Goal: Task Accomplishment & Management: Complete application form

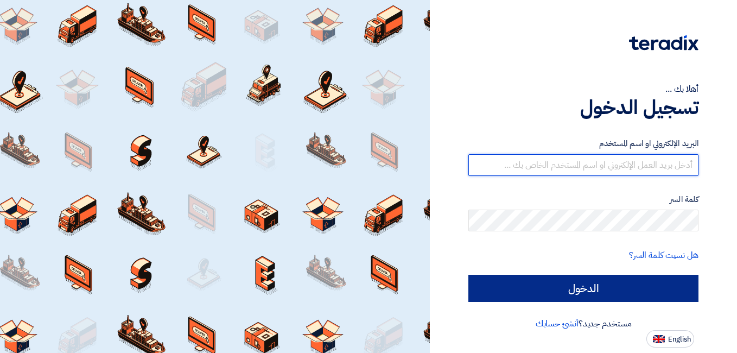
type input "[PERSON_NAME][EMAIL_ADDRESS][DOMAIN_NAME]"
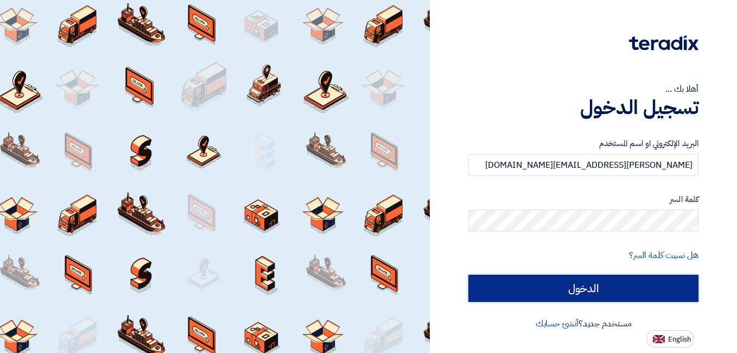
click at [611, 279] on input "الدخول" at bounding box center [583, 287] width 230 height 27
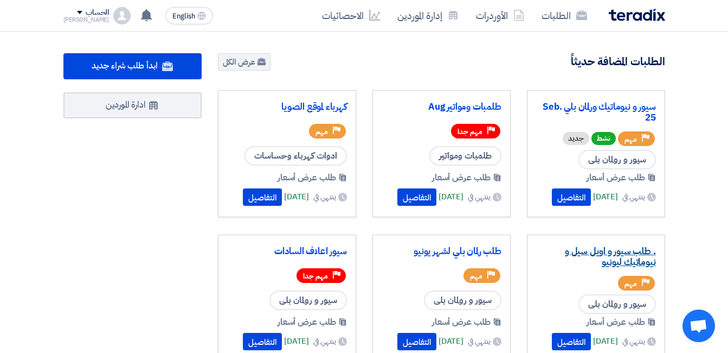
click at [611, 257] on link ". طلب سيور و اويل سيل و نيوماتيك ليونيو" at bounding box center [596, 257] width 120 height 22
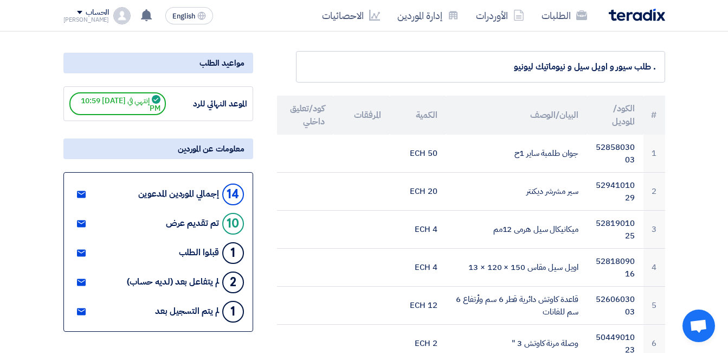
scroll to position [54, 0]
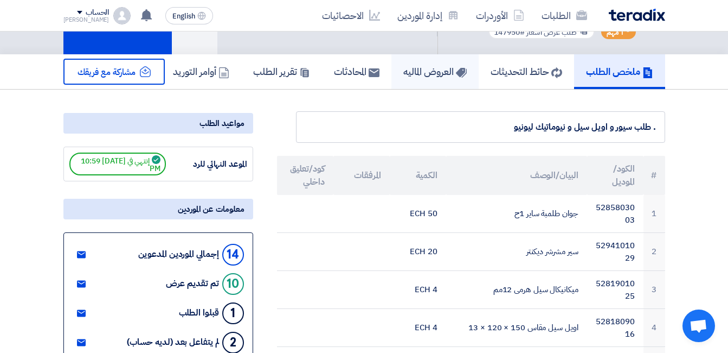
click at [437, 82] on link "العروض الماليه" at bounding box center [435, 71] width 87 height 35
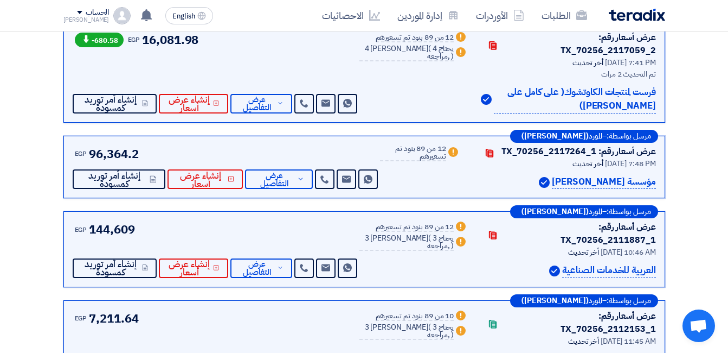
scroll to position [705, 0]
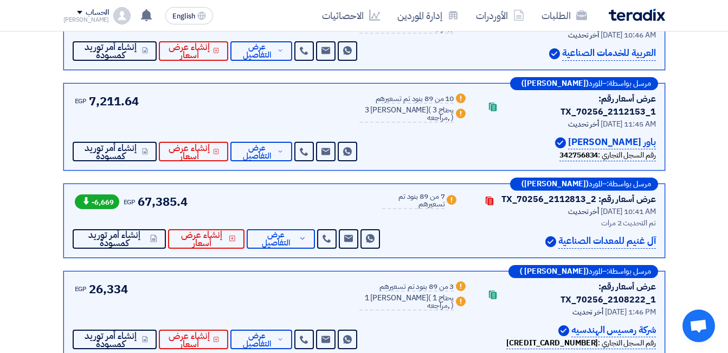
click at [549, 236] on img at bounding box center [551, 241] width 11 height 11
drag, startPoint x: 505, startPoint y: 163, endPoint x: 582, endPoint y: 168, distance: 77.1
click at [505, 234] on div "آل غنيم للمعدات الصناعية" at bounding box center [564, 241] width 184 height 15
click at [584, 234] on p "آل غنيم للمعدات الصناعية" at bounding box center [608, 241] width 98 height 15
click at [579, 234] on p "آل غنيم للمعدات الصناعية" at bounding box center [608, 241] width 98 height 15
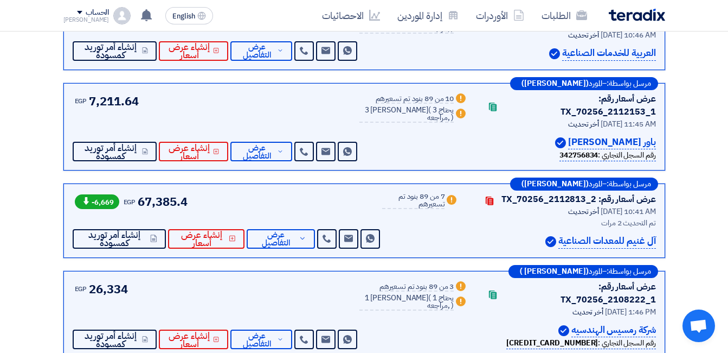
click at [595, 234] on p "آل غنيم للمعدات الصناعية" at bounding box center [608, 241] width 98 height 15
click at [600, 234] on p "آل غنيم للمعدات الصناعية" at bounding box center [608, 241] width 98 height 15
click at [552, 236] on img at bounding box center [551, 241] width 11 height 11
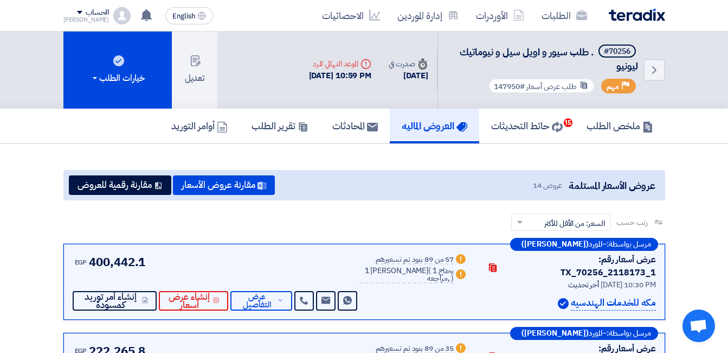
scroll to position [759, 0]
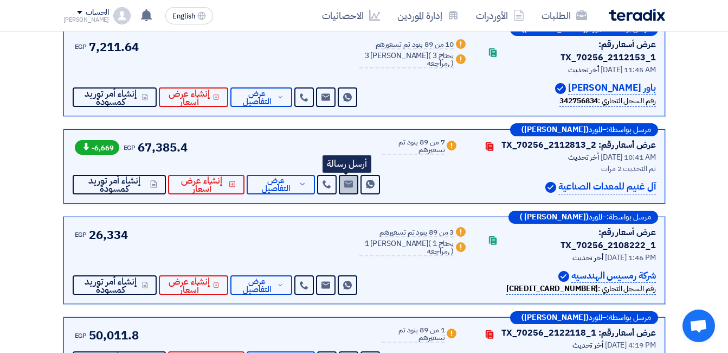
click at [344, 181] on use at bounding box center [348, 184] width 9 height 7
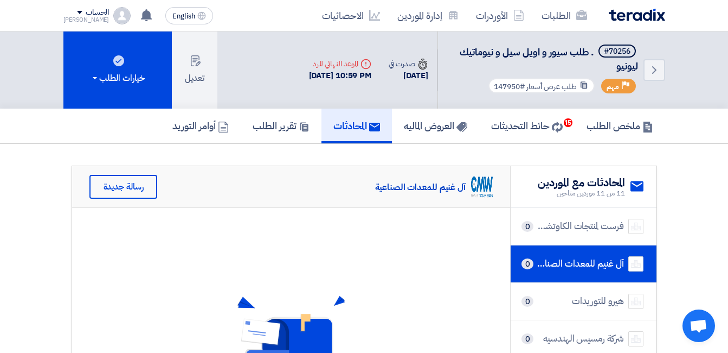
click at [635, 188] on use at bounding box center [637, 186] width 13 height 10
click at [142, 183] on div "رسالة جديدة" at bounding box center [123, 187] width 68 height 24
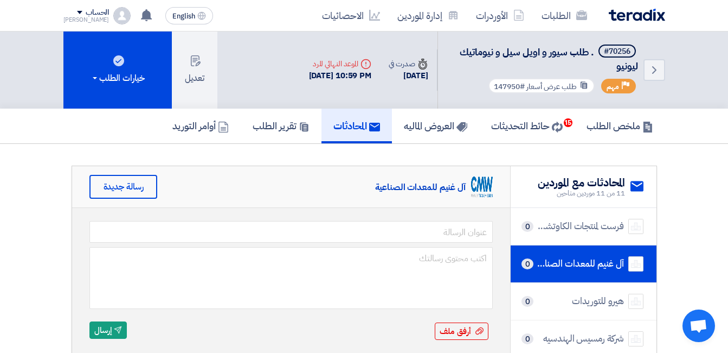
click at [431, 188] on div "آل غنيم للمعدات الصناعية" at bounding box center [420, 187] width 91 height 12
click at [432, 158] on section "service المحادثات مع الموردين 11 من 11 موردين متاحين فرست لمنتجات الكاوتشوك( عل…" at bounding box center [364, 318] width 728 height 348
click at [357, 119] on h5 "المحادثات" at bounding box center [357, 125] width 47 height 12
click at [267, 129] on h5 "تقرير الطلب" at bounding box center [281, 125] width 57 height 12
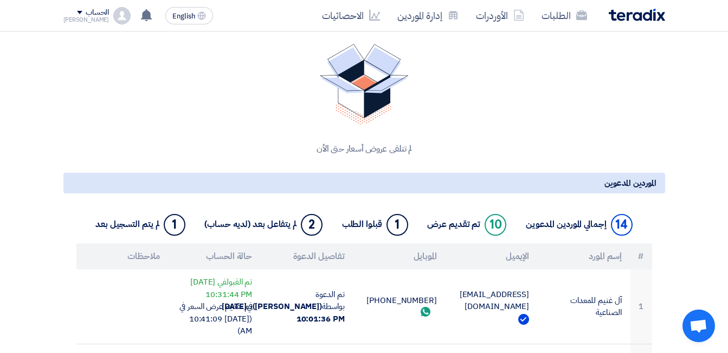
scroll to position [325, 0]
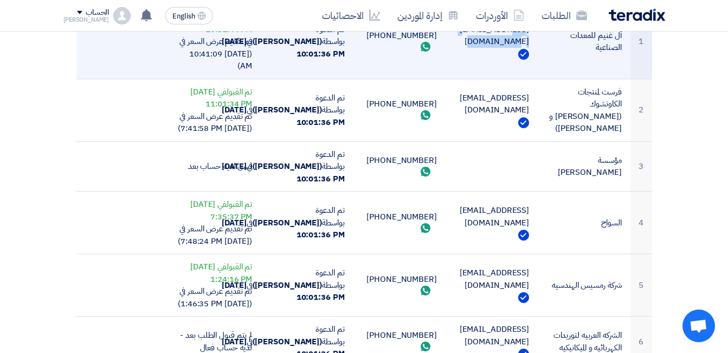
drag, startPoint x: 523, startPoint y: 158, endPoint x: 462, endPoint y: 156, distance: 61.3
click at [462, 79] on td "[EMAIL_ADDRESS][DOMAIN_NAME]" at bounding box center [492, 41] width 92 height 74
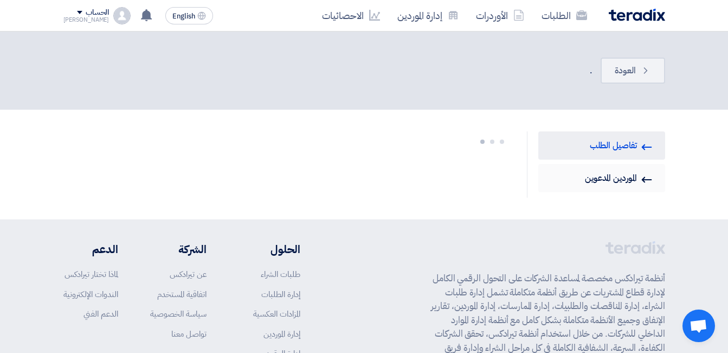
click at [638, 183] on link "Invited Suppliers الموردين المدعوين" at bounding box center [602, 178] width 127 height 28
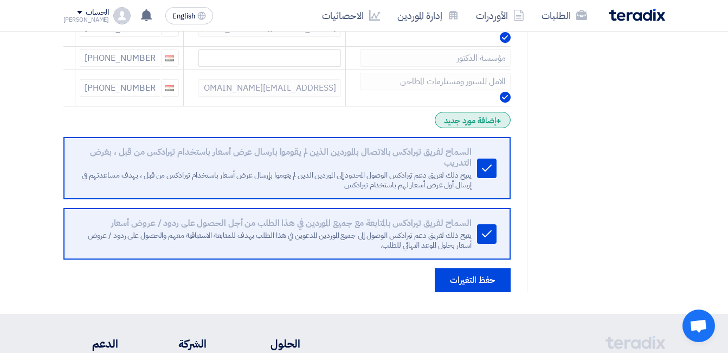
scroll to position [705, 0]
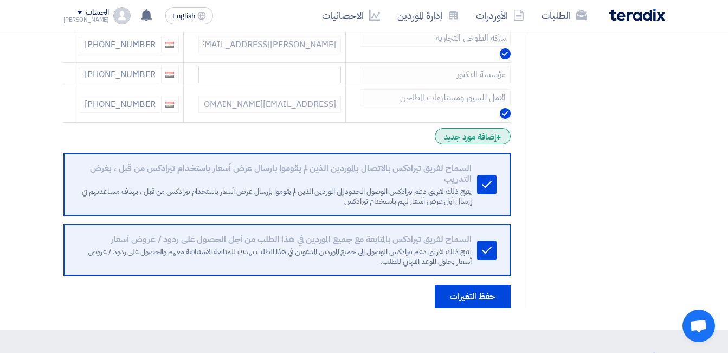
click at [486, 136] on div "+ إضافة مورد جديد" at bounding box center [472, 136] width 75 height 16
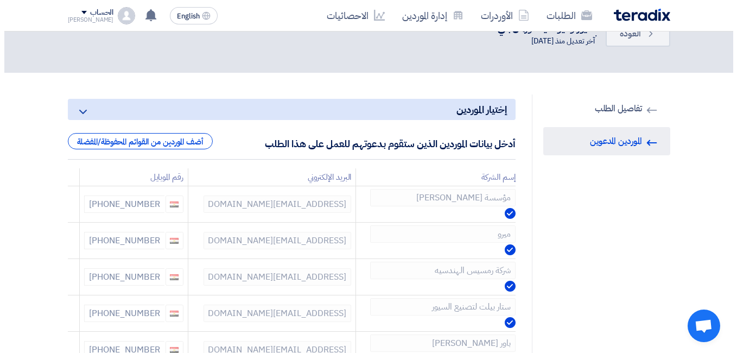
scroll to position [0, 0]
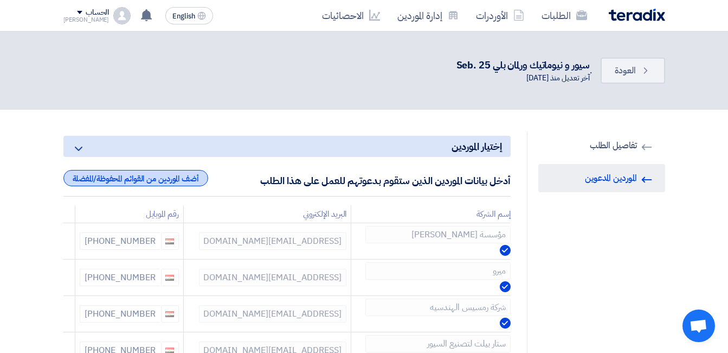
click at [114, 181] on div "أضف الموردين من القوائم المحفوظة/المفضلة" at bounding box center [135, 178] width 145 height 16
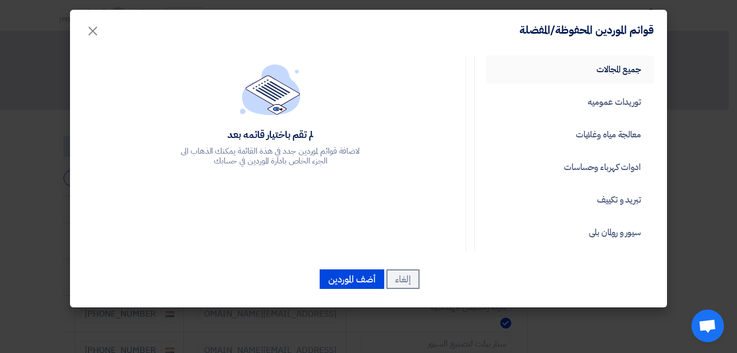
click at [628, 78] on link "جميع المجالات" at bounding box center [569, 69] width 168 height 28
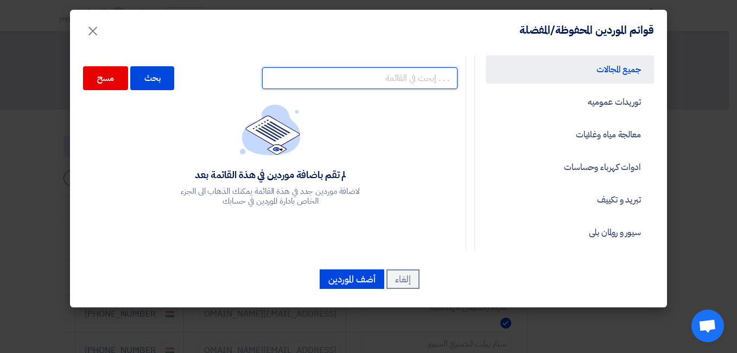
click at [349, 78] on input "text" at bounding box center [359, 78] width 195 height 22
paste input "آل غنيم للمعدات الصناعية"
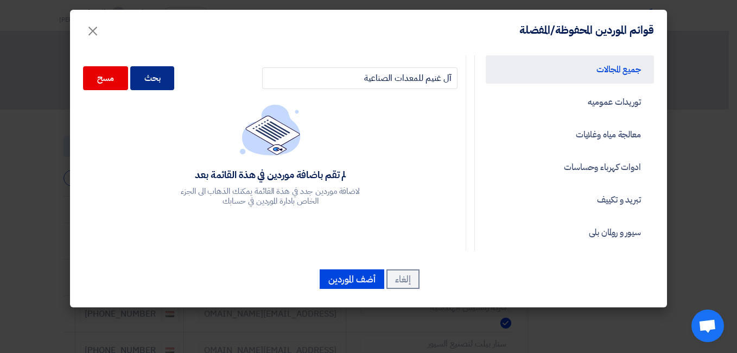
click at [170, 79] on div "بحث" at bounding box center [152, 78] width 44 height 24
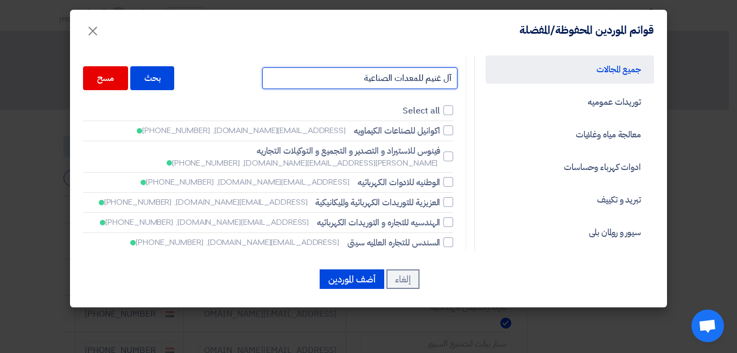
drag, startPoint x: 365, startPoint y: 78, endPoint x: 405, endPoint y: 78, distance: 40.1
click at [405, 78] on input "آل غنيم للمعدات الصناعية" at bounding box center [359, 78] width 195 height 22
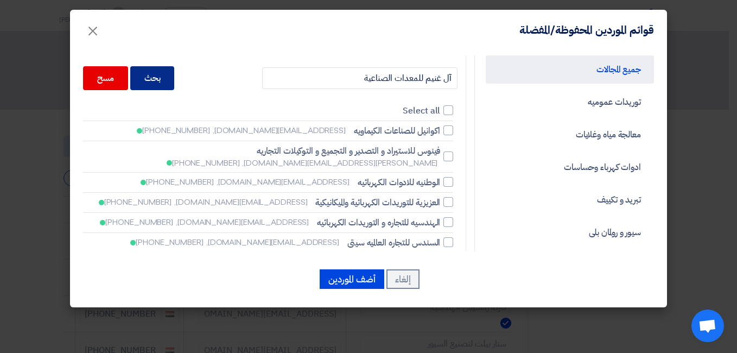
click at [173, 81] on div "بحث" at bounding box center [152, 78] width 44 height 24
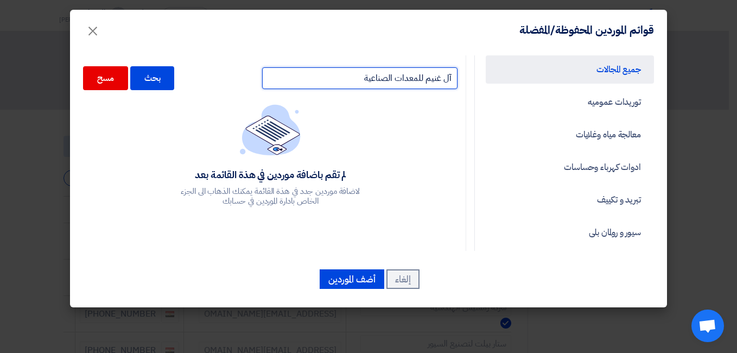
drag, startPoint x: 363, startPoint y: 84, endPoint x: 398, endPoint y: 80, distance: 35.0
click at [398, 80] on input "آل غنيم للمعدات الصناعية" at bounding box center [359, 78] width 195 height 22
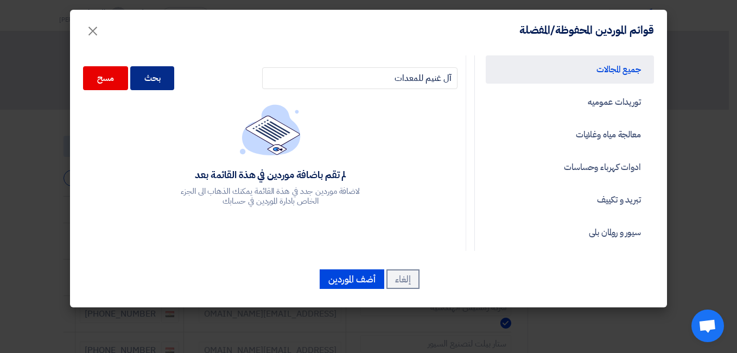
click at [169, 78] on div "بحث" at bounding box center [152, 78] width 44 height 24
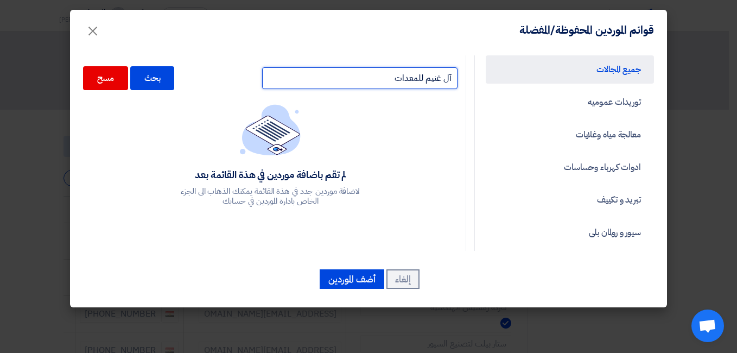
drag, startPoint x: 445, startPoint y: 77, endPoint x: 459, endPoint y: 75, distance: 14.2
click at [457, 75] on input "آل غنيم للمعدات" at bounding box center [359, 78] width 195 height 22
type input "غنيم للمعدات"
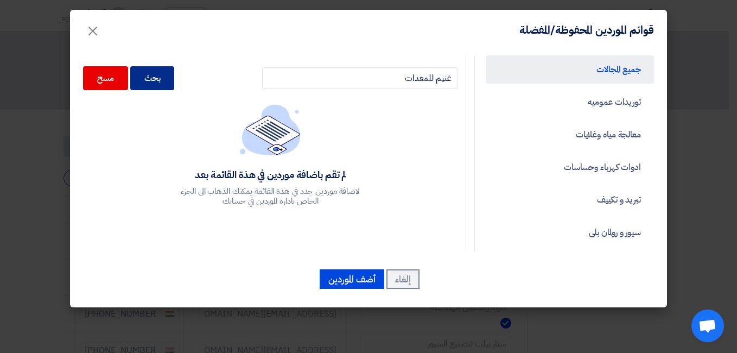
click at [175, 82] on div "بحث" at bounding box center [152, 78] width 44 height 24
click at [159, 84] on div "بحث" at bounding box center [152, 78] width 44 height 24
click at [165, 82] on div "بحث" at bounding box center [152, 78] width 44 height 24
click at [93, 31] on span "×" at bounding box center [92, 30] width 13 height 33
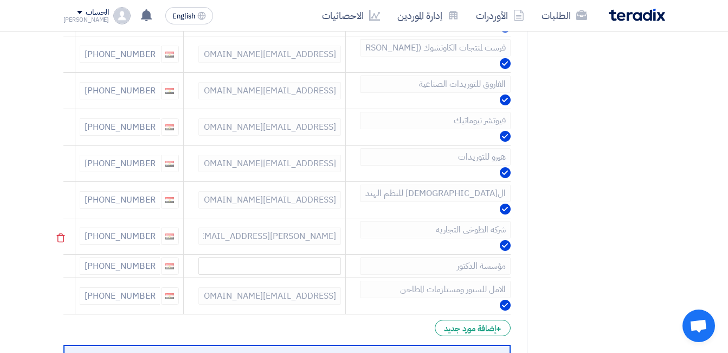
scroll to position [488, 0]
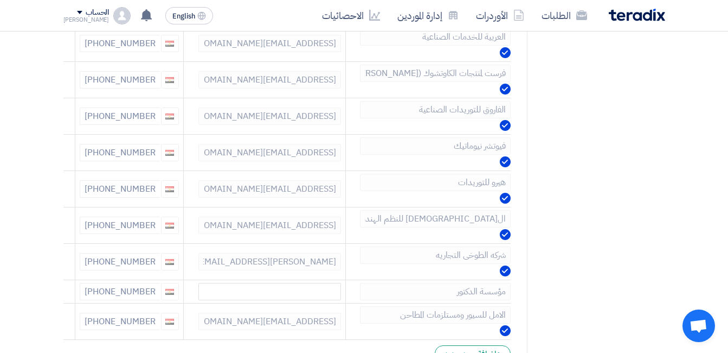
click at [547, 227] on div "RFQ Information تفاصيل الطلب Invited Suppliers الموردين المدعوين" at bounding box center [596, 84] width 138 height 882
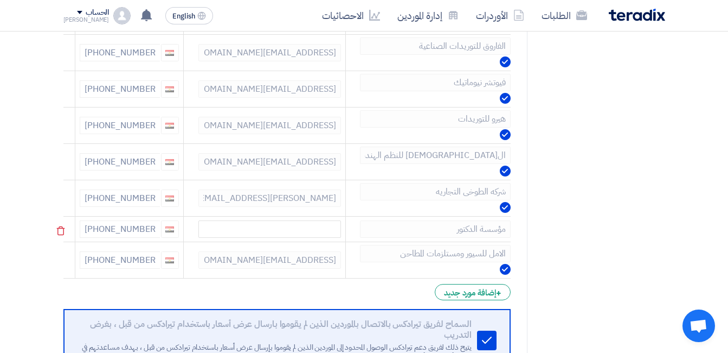
scroll to position [714, 0]
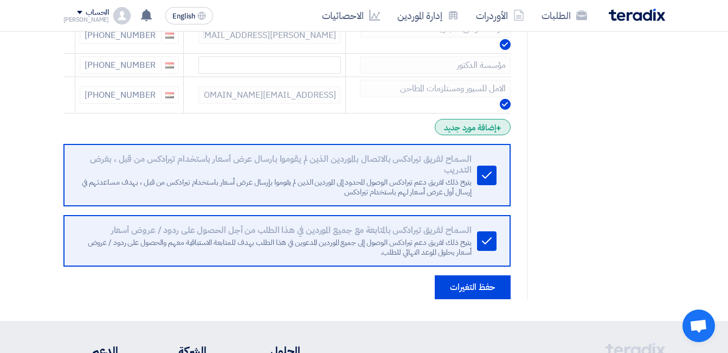
click at [476, 128] on div "+ إضافة مورد جديد" at bounding box center [472, 127] width 75 height 16
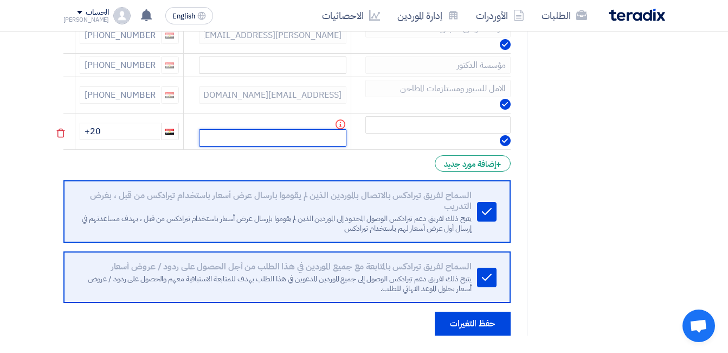
click at [298, 137] on input "text" at bounding box center [273, 137] width 148 height 17
paste input "[EMAIL_ADDRESS][DOMAIN_NAME]"
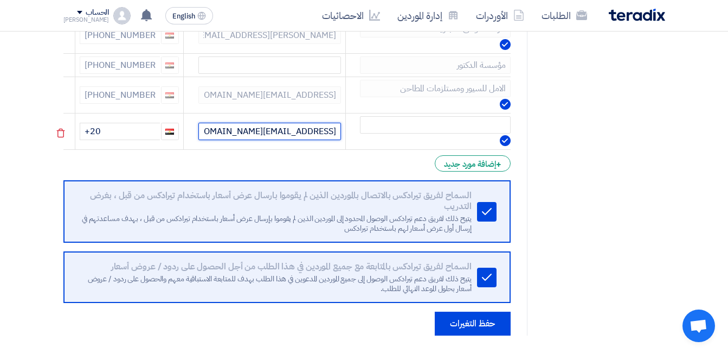
type input "[EMAIL_ADDRESS][DOMAIN_NAME]"
click at [404, 136] on td at bounding box center [428, 131] width 165 height 36
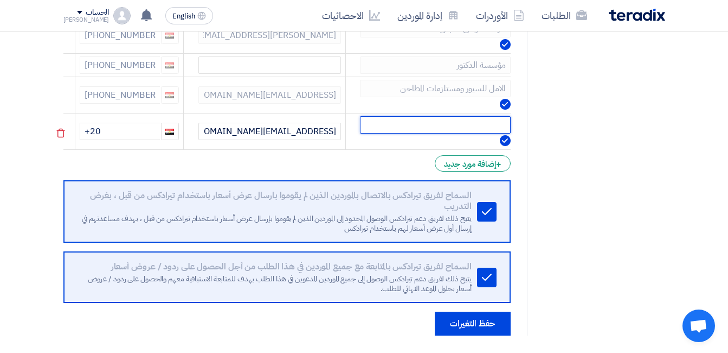
click at [407, 126] on input "text" at bounding box center [435, 124] width 151 height 17
paste input "آل غنيم للمعدات الصناعية"
type input "آل غنيم للمعدات الصناعية"
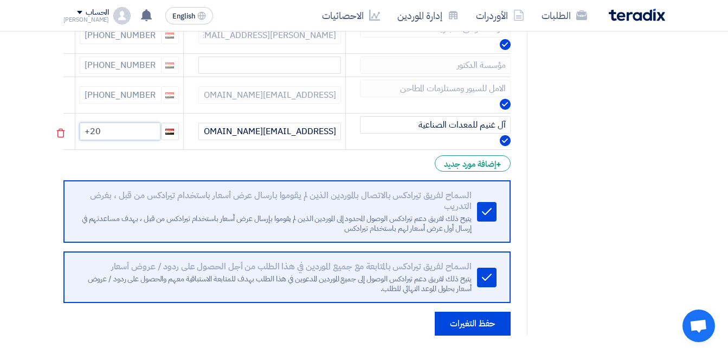
click at [137, 131] on input "+20" at bounding box center [120, 131] width 80 height 17
click at [139, 128] on input "+20" at bounding box center [120, 131] width 80 height 17
click at [475, 328] on button "حفظ التغيرات" at bounding box center [473, 323] width 76 height 24
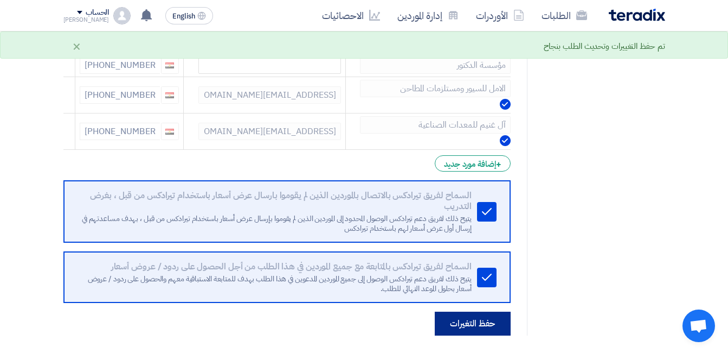
scroll to position [0, 0]
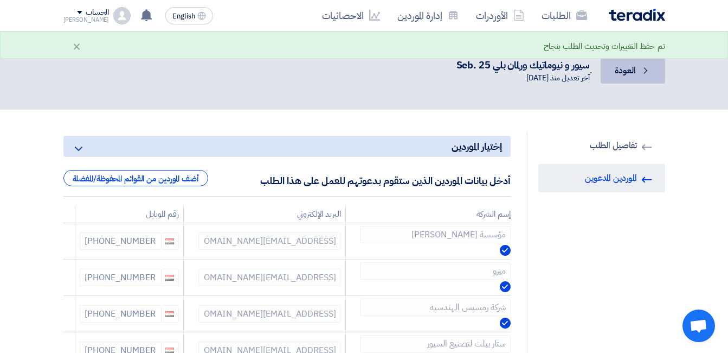
click at [638, 62] on link "Back العودة" at bounding box center [633, 70] width 64 height 26
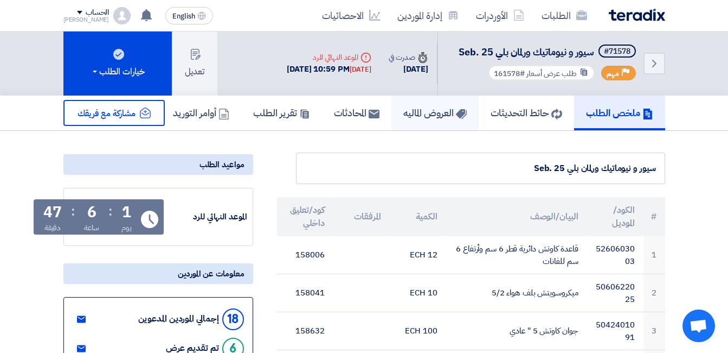
click at [421, 110] on h5 "العروض الماليه" at bounding box center [435, 112] width 63 height 12
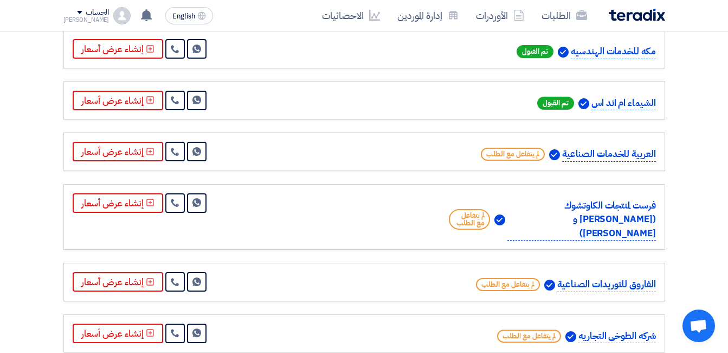
scroll to position [54, 0]
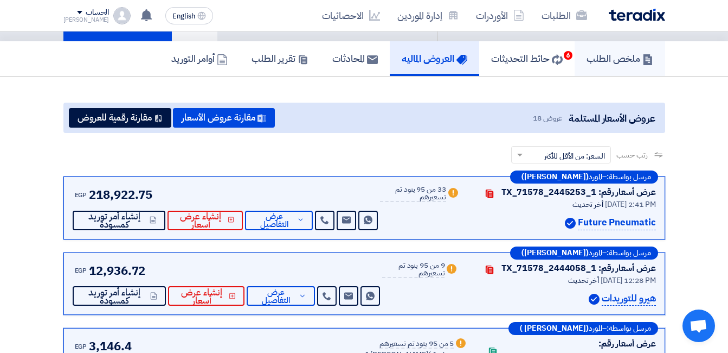
click at [600, 59] on h5 "ملخص الطلب" at bounding box center [620, 58] width 67 height 12
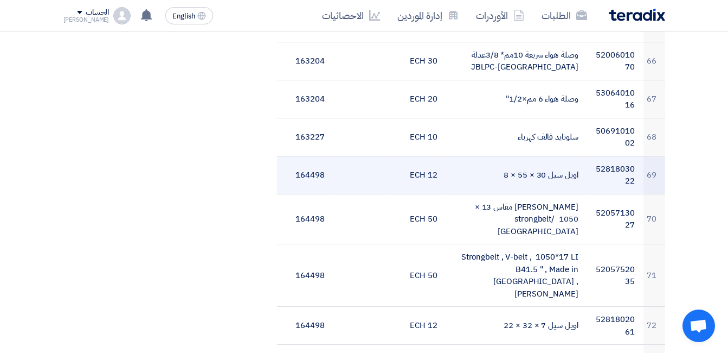
scroll to position [2685, 0]
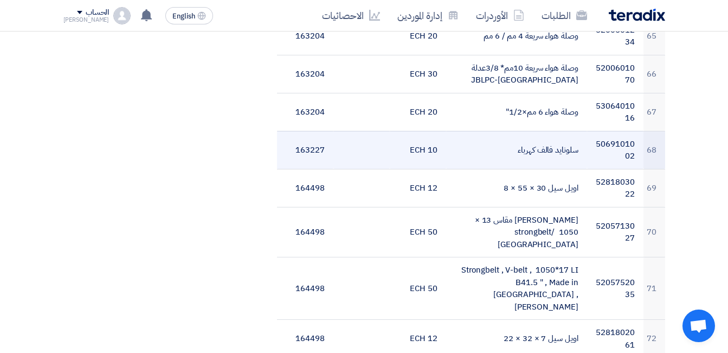
click at [320, 140] on td "163227" at bounding box center [305, 150] width 56 height 38
click at [346, 138] on td at bounding box center [362, 150] width 56 height 38
click at [412, 137] on td "10 ECH" at bounding box center [418, 150] width 56 height 38
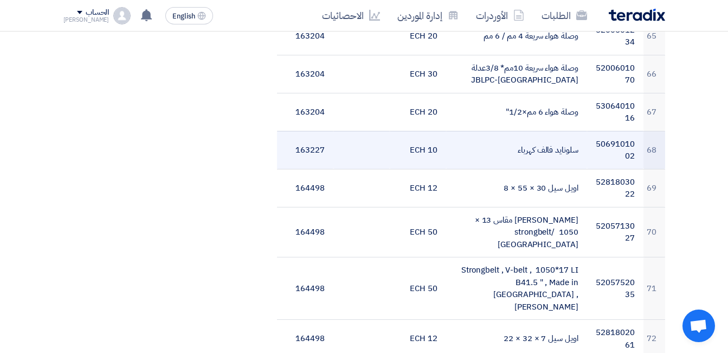
click at [417, 137] on td "10 ECH" at bounding box center [418, 150] width 56 height 38
click at [416, 139] on td "10 ECH" at bounding box center [418, 150] width 56 height 38
click at [415, 139] on td "10 ECH" at bounding box center [418, 150] width 56 height 38
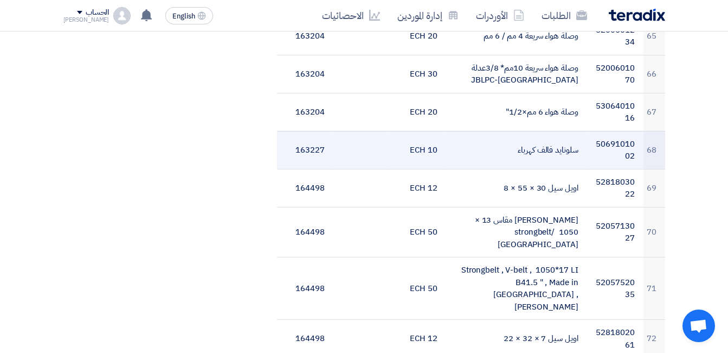
click at [415, 139] on td "10 ECH" at bounding box center [418, 150] width 56 height 38
drag, startPoint x: 406, startPoint y: 136, endPoint x: 470, endPoint y: 134, distance: 64.6
click at [470, 134] on tr "68 5069101002 سلونايد فالف كهرباء 10 ECH 163227" at bounding box center [471, 150] width 388 height 38
click at [469, 134] on td "سلونايد فالف كهرباء" at bounding box center [516, 150] width 141 height 38
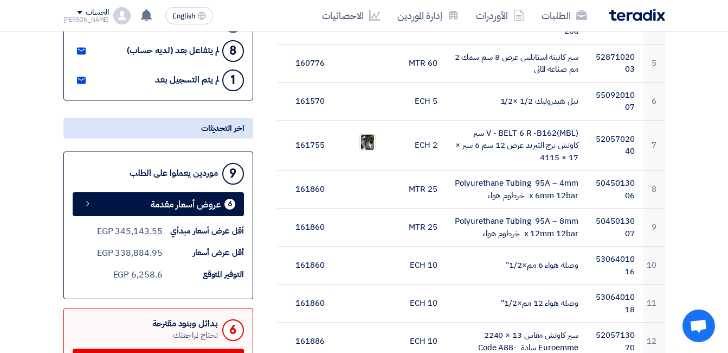
scroll to position [82, 0]
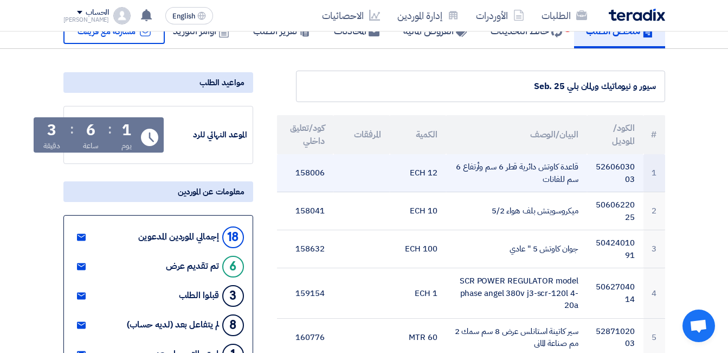
click at [562, 165] on td "قاعدة كاوتش دائرية قطر 6 سم وأرتفاع 6 سم للفانات" at bounding box center [516, 173] width 141 height 38
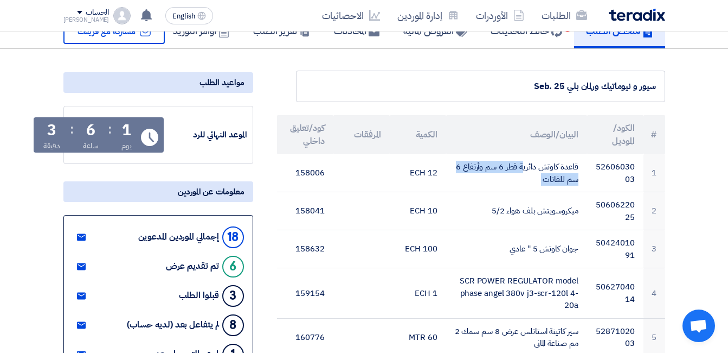
copy tr "قاعدة كاوتش دائرية قطر 6 سم وأرتفاع 6 سم للفانات"
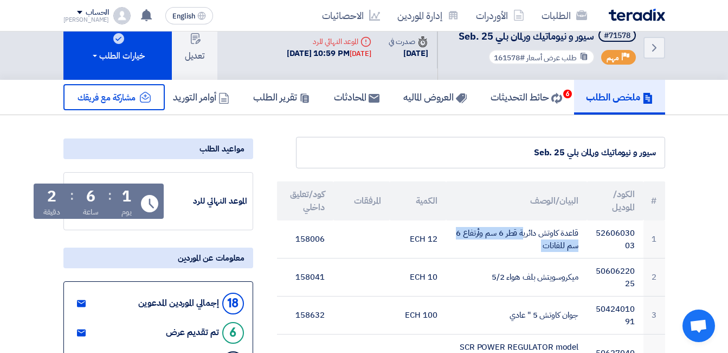
scroll to position [0, 0]
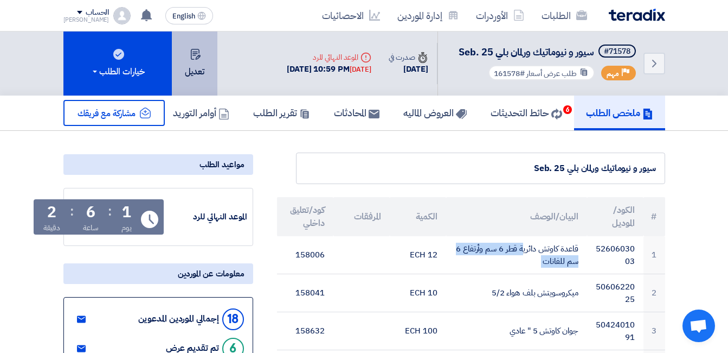
click at [191, 57] on use at bounding box center [195, 54] width 10 height 11
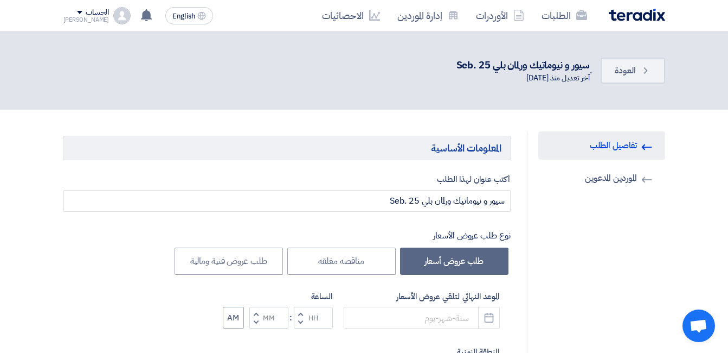
type input "9/30/2025"
type input "10"
type input "59"
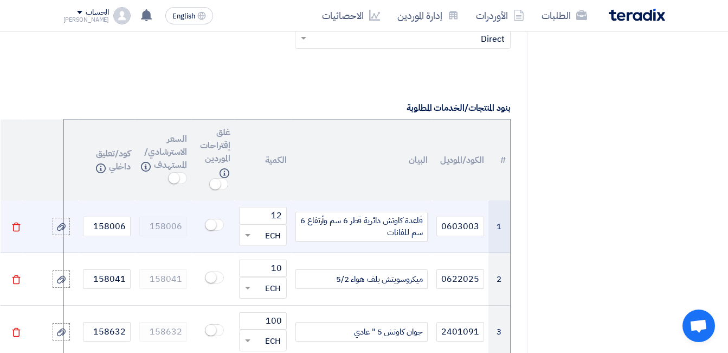
scroll to position [814, 0]
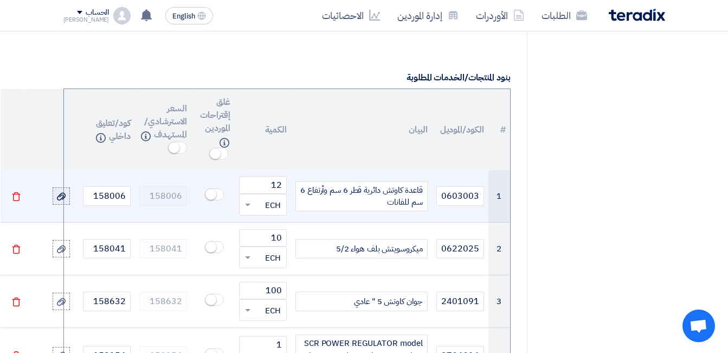
click at [59, 192] on icon at bounding box center [61, 196] width 9 height 9
click at [0, 0] on input "file" at bounding box center [0, 0] width 0 height 0
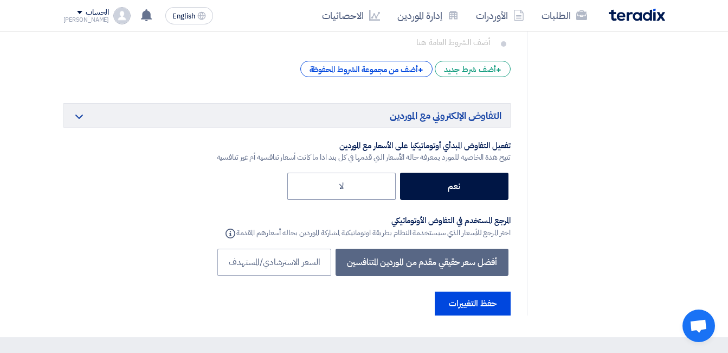
scroll to position [6954, 0]
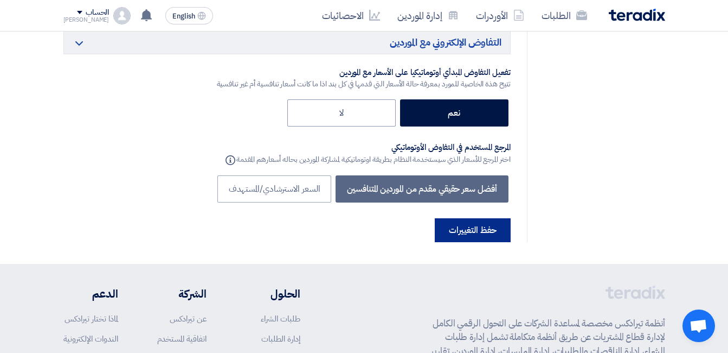
click at [462, 218] on button "حفظ التغييرات" at bounding box center [473, 230] width 76 height 24
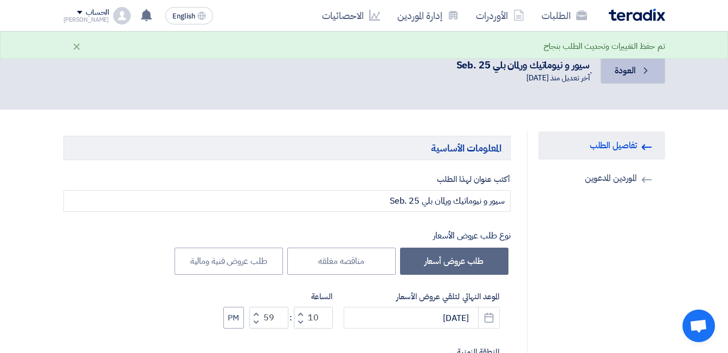
click at [636, 75] on span "العودة" at bounding box center [625, 70] width 21 height 13
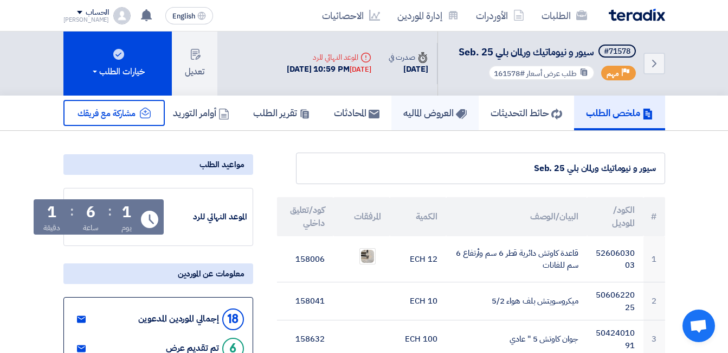
click at [440, 114] on h5 "العروض الماليه" at bounding box center [435, 112] width 63 height 12
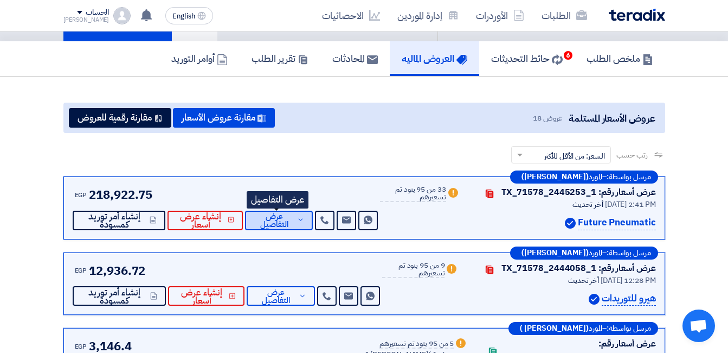
click at [285, 220] on span "عرض التفاصيل" at bounding box center [274, 220] width 41 height 16
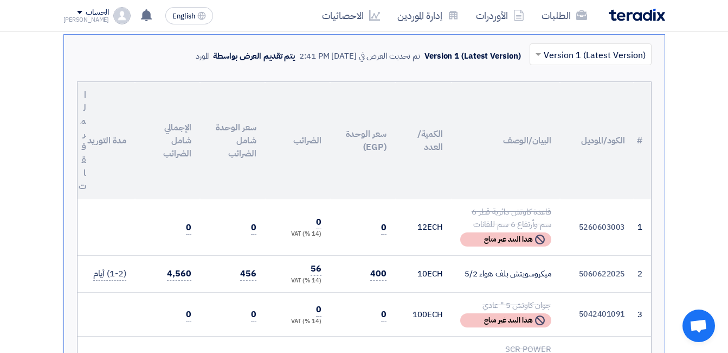
scroll to position [217, 0]
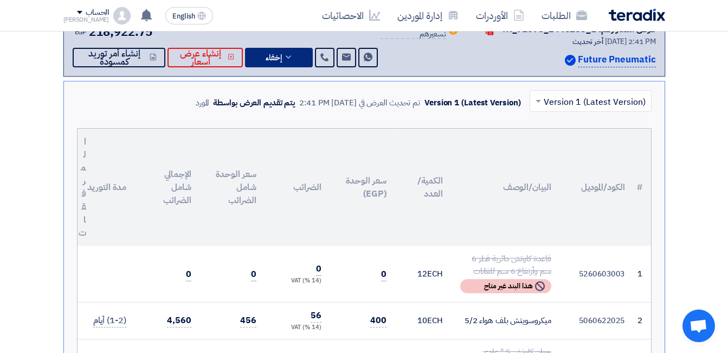
click at [287, 61] on button "إخفاء" at bounding box center [279, 58] width 68 height 20
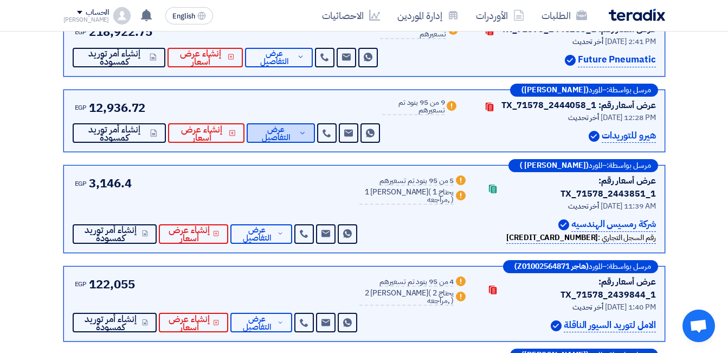
click at [287, 131] on span "عرض التفاصيل" at bounding box center [275, 133] width 41 height 16
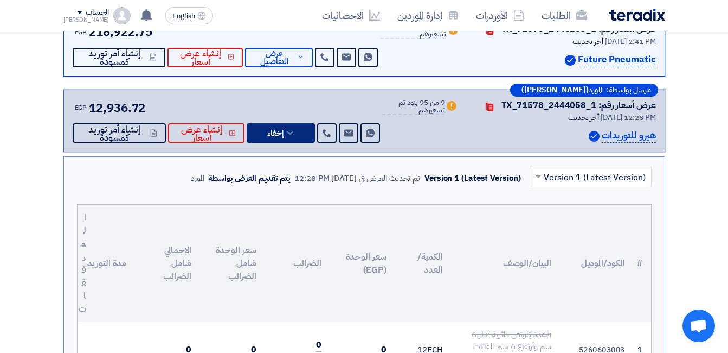
click at [295, 130] on button "إخفاء" at bounding box center [281, 133] width 68 height 20
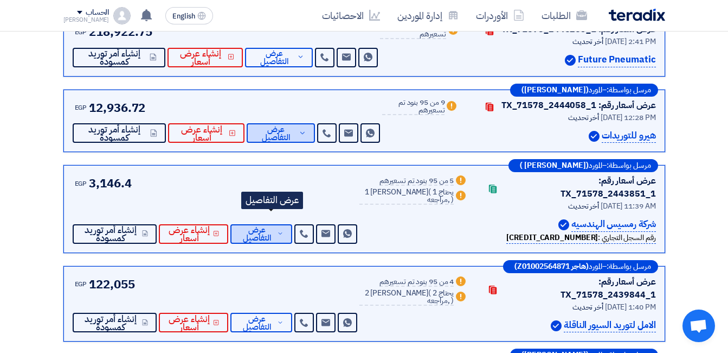
scroll to position [380, 0]
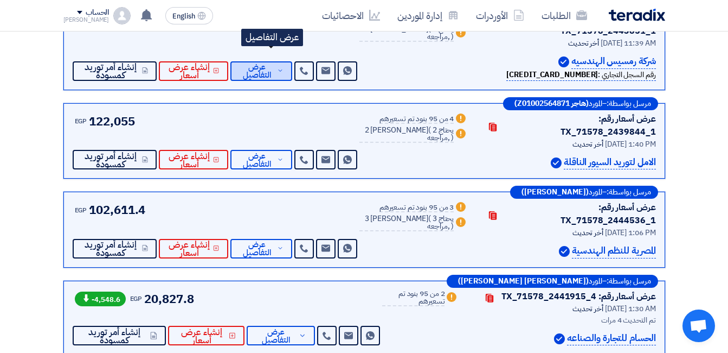
click at [275, 63] on span "عرض التفاصيل" at bounding box center [257, 71] width 36 height 16
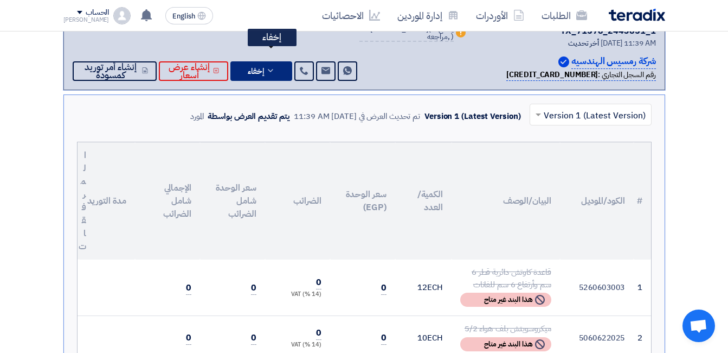
click at [276, 61] on button "إخفاء" at bounding box center [262, 71] width 62 height 20
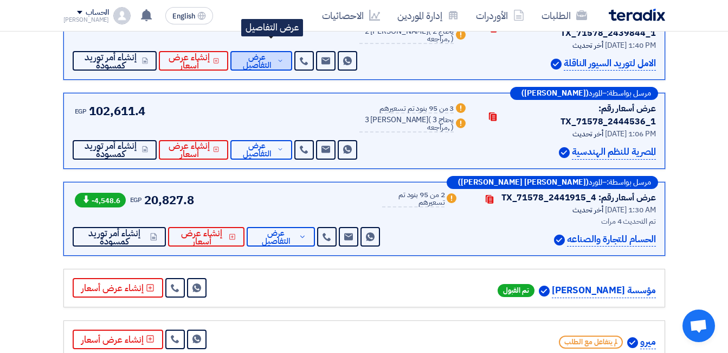
scroll to position [434, 0]
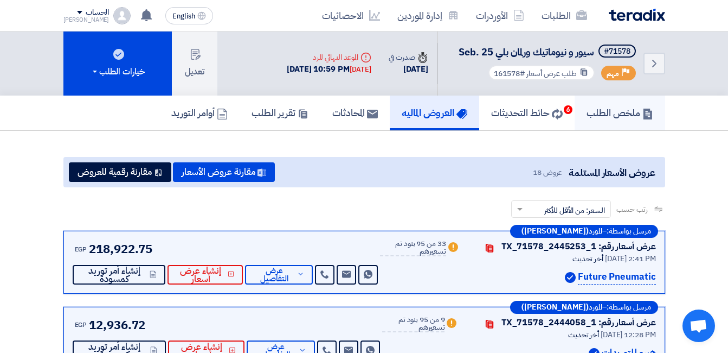
click at [611, 119] on h5 "ملخص الطلب" at bounding box center [620, 112] width 67 height 12
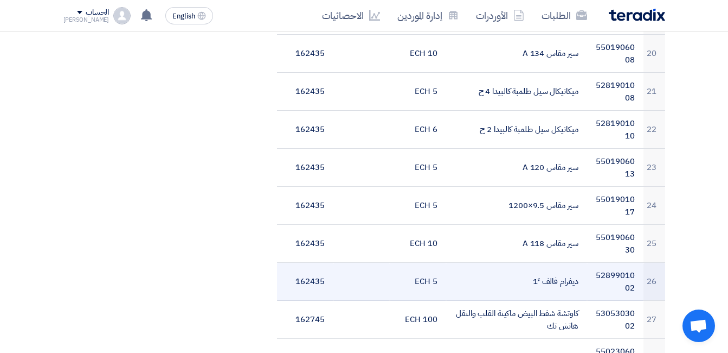
scroll to position [1085, 0]
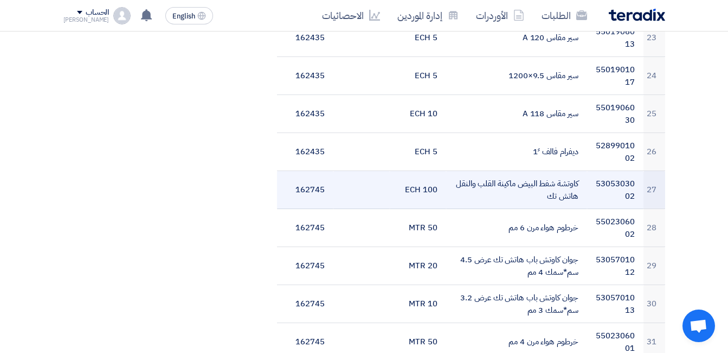
click at [561, 180] on td "كاوتشة شفط البيض ماكينة القلب والنقل هاتش تك" at bounding box center [516, 190] width 141 height 38
copy tr "كاوتشة شفط البيض ماكينة القلب والنقل هاتش تك"
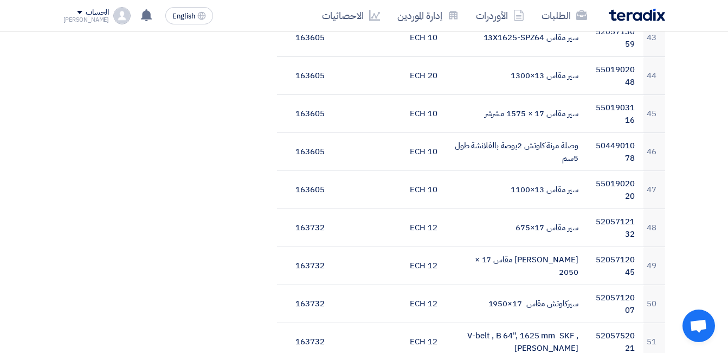
scroll to position [2224, 0]
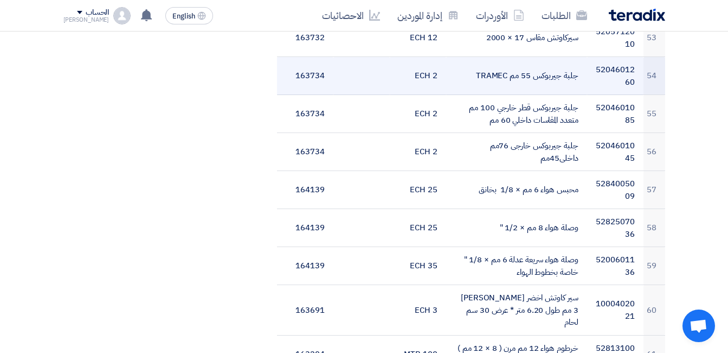
click at [557, 76] on td "جلبة جيربوكس 55 مم TRAMEC" at bounding box center [516, 76] width 141 height 38
click at [304, 71] on td "163734" at bounding box center [305, 76] width 56 height 38
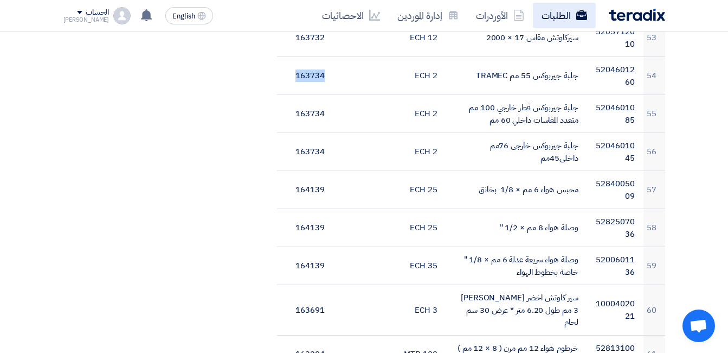
copy td "163734"
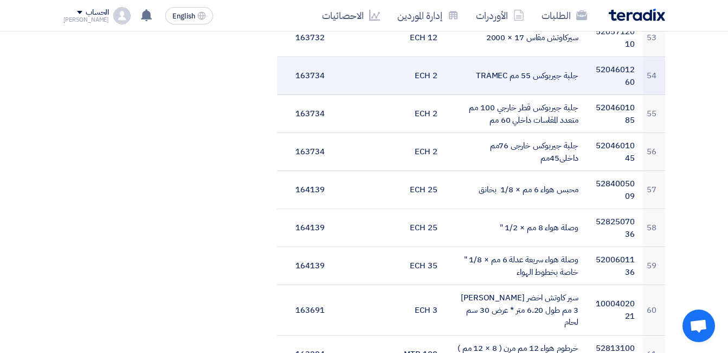
click at [573, 75] on td "جلبة جيربوكس 55 مم TRAMEC" at bounding box center [516, 76] width 141 height 38
drag, startPoint x: 573, startPoint y: 75, endPoint x: 553, endPoint y: 75, distance: 20.1
click at [553, 75] on td "جلبة جيربوكس 55 مم TRAMEC" at bounding box center [516, 76] width 141 height 38
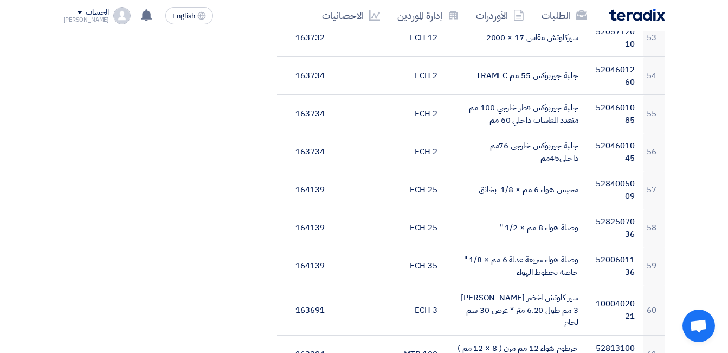
copy td "جلبة جيربوكس"
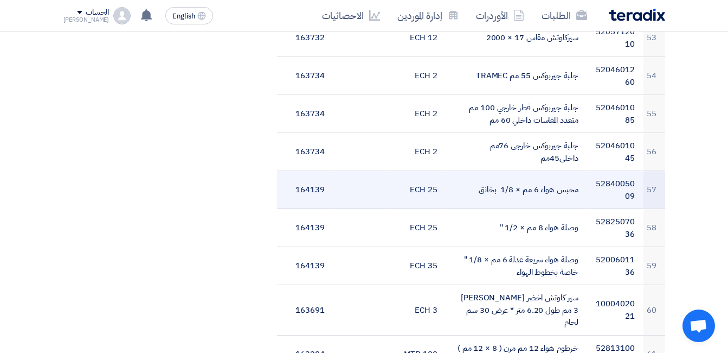
drag, startPoint x: 635, startPoint y: 106, endPoint x: 295, endPoint y: 197, distance: 352.2
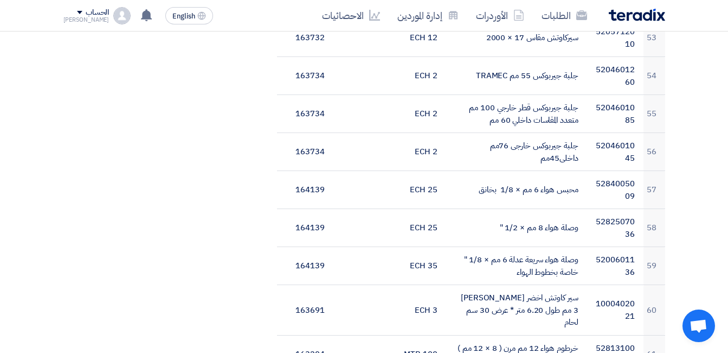
copy tbody "5204601085 جلبة جيربوكس قطر خارجي 100 مم متعدد المقاسات داخلي 60 مم 2 ECH 16373…"
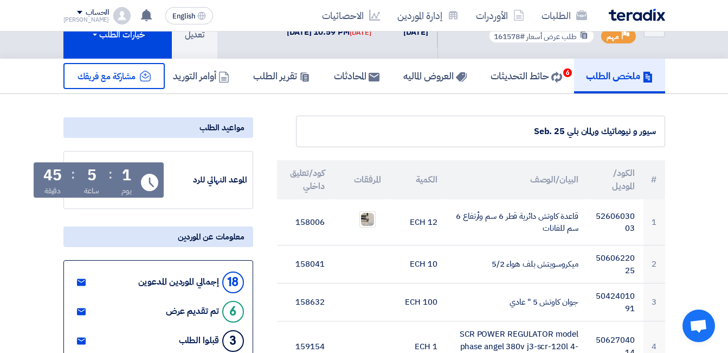
scroll to position [0, 0]
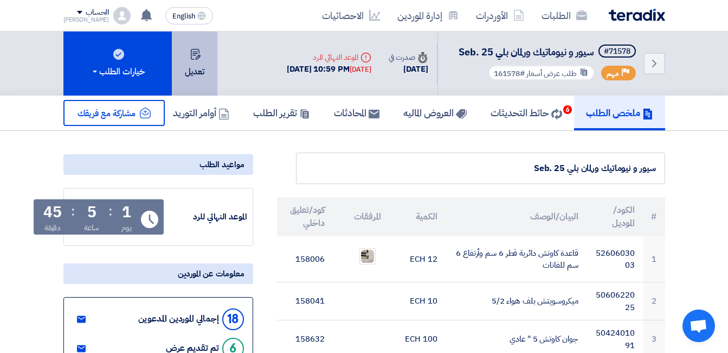
click at [185, 72] on button "تعديل" at bounding box center [195, 63] width 46 height 64
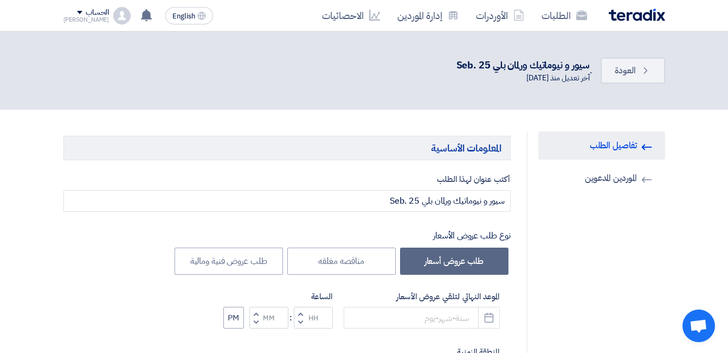
type input "9/30/2025"
type input "10"
type input "59"
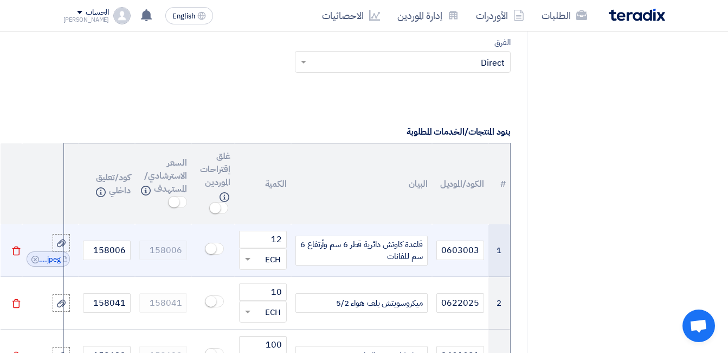
click at [368, 235] on div "قاعدة كاوتش دائرية قطر 6 سم وأرتفاع 6 سم للفانات" at bounding box center [362, 250] width 132 height 30
click at [351, 235] on div "قاعدة كاوتش دائرية قطر 6 سم وأرتفاع 6 سم للفانات مسمار 🔩 17" at bounding box center [362, 250] width 132 height 30
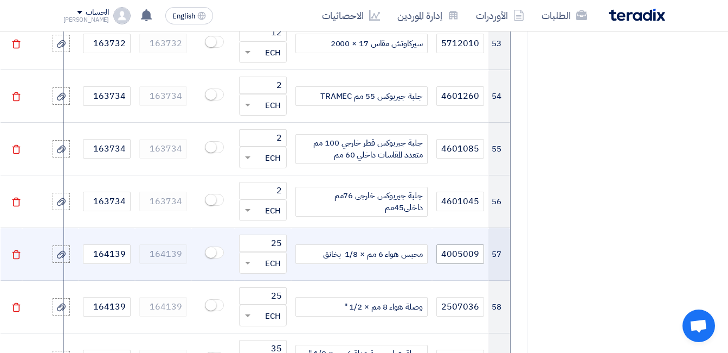
scroll to position [3688, 0]
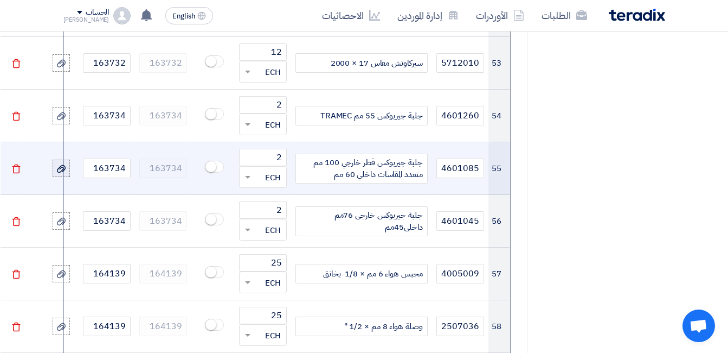
click at [58, 164] on use at bounding box center [61, 168] width 9 height 8
click at [0, 0] on input "file" at bounding box center [0, 0] width 0 height 0
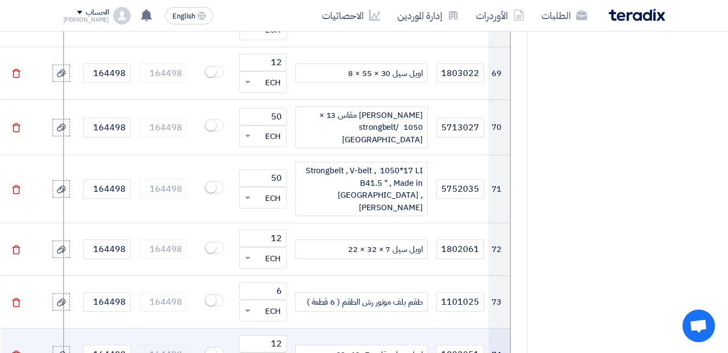
scroll to position [4610, 0]
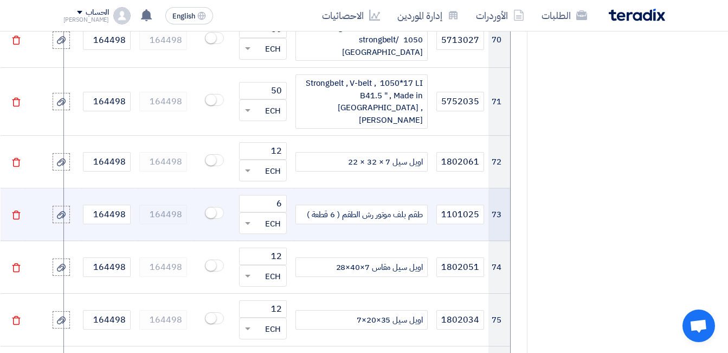
click at [404, 204] on div "طقم بلف موتور رش الطقم ( 6 قطعة )" at bounding box center [362, 214] width 132 height 20
click at [465, 204] on input "5201101025" at bounding box center [461, 214] width 48 height 20
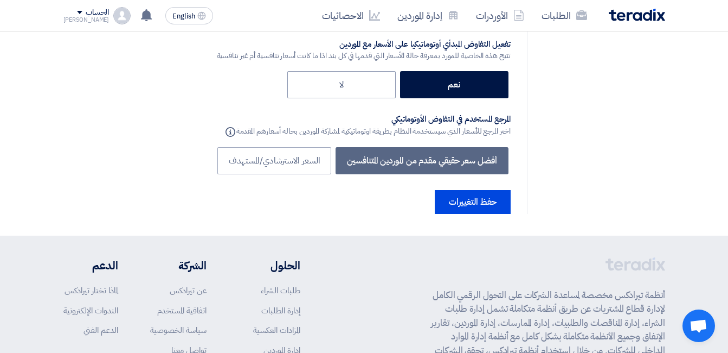
scroll to position [7032, 0]
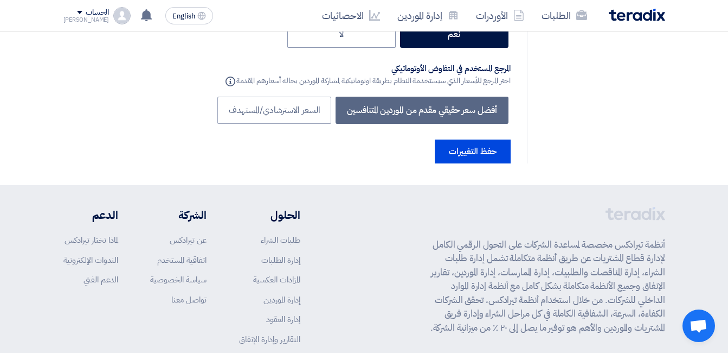
click at [475, 139] on button "حفظ التغييرات" at bounding box center [473, 151] width 76 height 24
click at [463, 139] on button "حفظ التغييرات" at bounding box center [473, 151] width 76 height 24
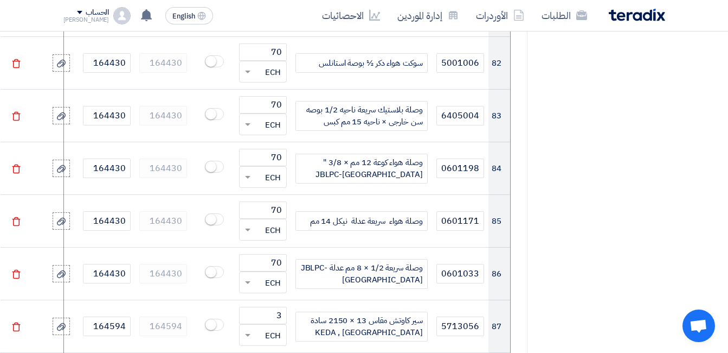
scroll to position [5025, 0]
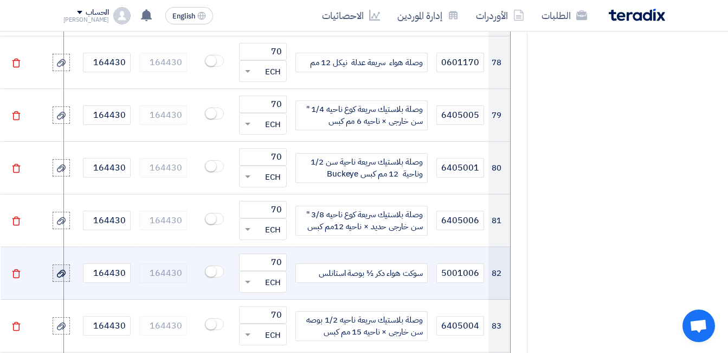
click at [57, 269] on use at bounding box center [61, 273] width 9 height 8
click at [0, 0] on input "file" at bounding box center [0, 0] width 0 height 0
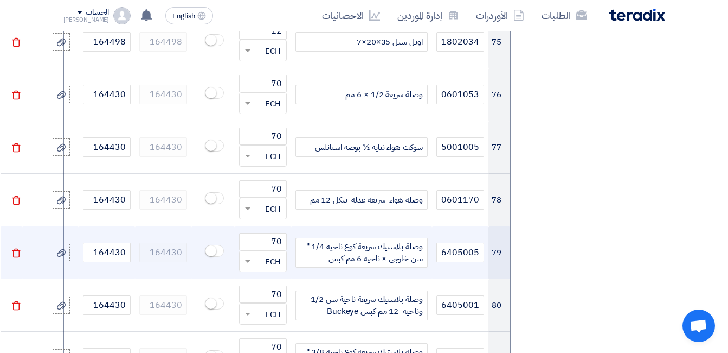
scroll to position [4863, 0]
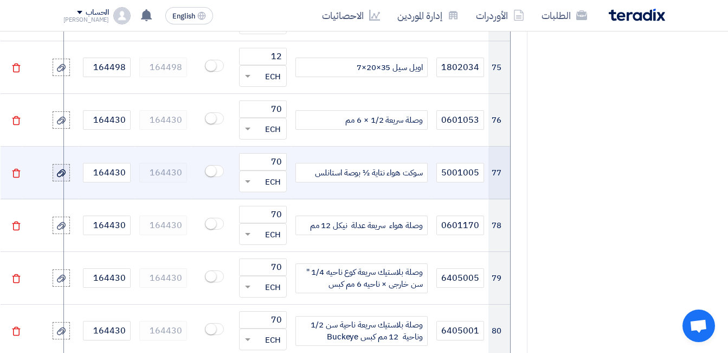
click at [62, 169] on icon at bounding box center [61, 173] width 9 height 9
click at [0, 0] on input "file" at bounding box center [0, 0] width 0 height 0
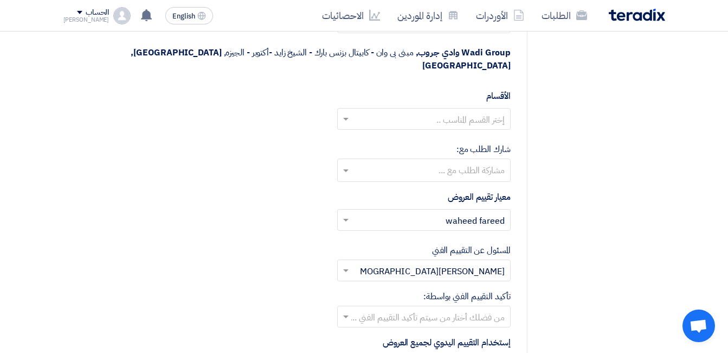
scroll to position [6870, 0]
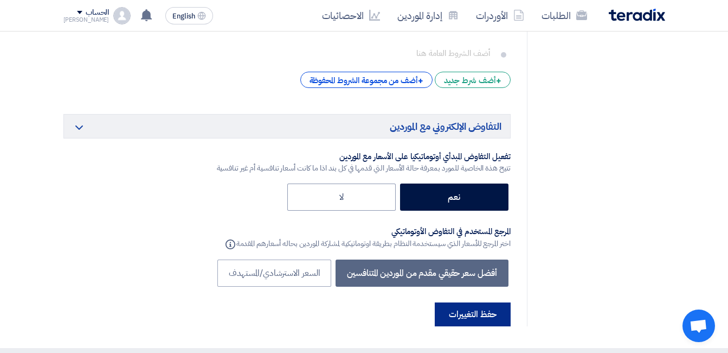
click at [469, 302] on button "حفظ التغييرات" at bounding box center [473, 314] width 76 height 24
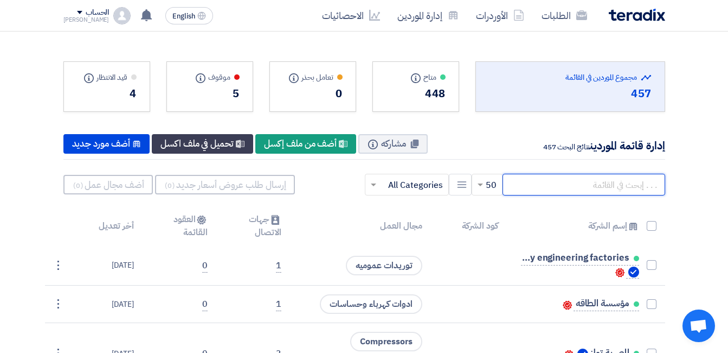
click at [596, 181] on input "text" at bounding box center [584, 185] width 163 height 22
paste input "آل غنيم للمعدات الصناعية"
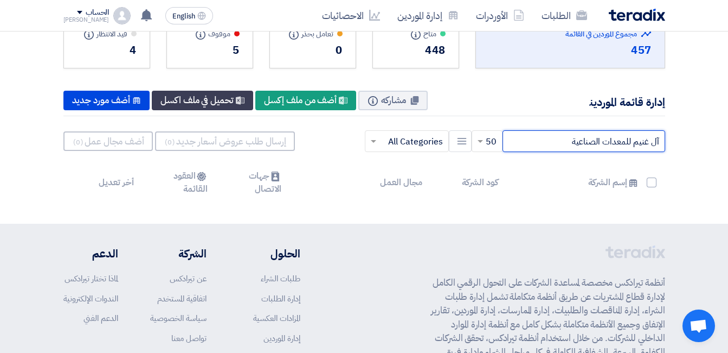
scroll to position [108, 0]
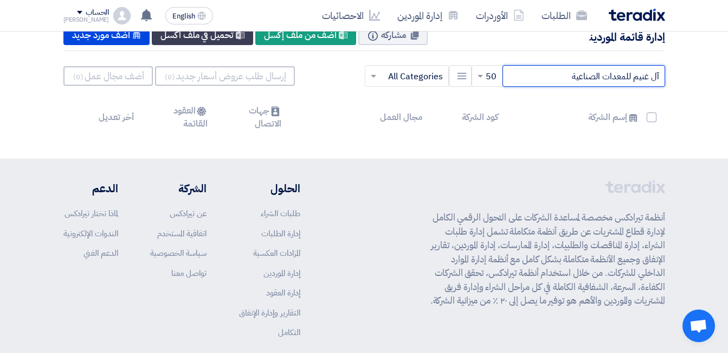
drag, startPoint x: 650, startPoint y: 79, endPoint x: 680, endPoint y: 77, distance: 30.5
click at [679, 77] on section "Total Suppliers in this list مجموع الموردين في القائمة 457 متاح Info" at bounding box center [364, 40] width 728 height 235
drag, startPoint x: 569, startPoint y: 79, endPoint x: 613, endPoint y: 77, distance: 44.5
click at [613, 77] on input "غنيم للمعدات الصناعية" at bounding box center [584, 76] width 163 height 22
click at [618, 80] on input "غنيم للمعدات" at bounding box center [584, 76] width 163 height 22
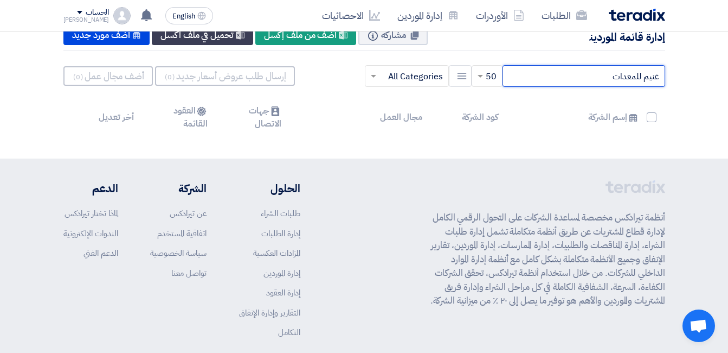
click at [618, 80] on input "غنيم للمعدات" at bounding box center [584, 76] width 163 height 22
paste input "لمصريه للنظم الهندسيه"
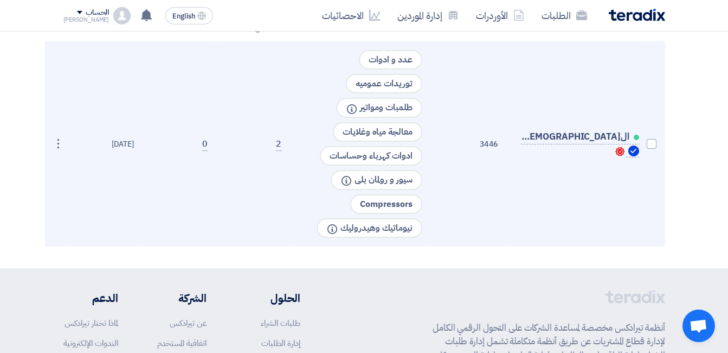
scroll to position [163, 0]
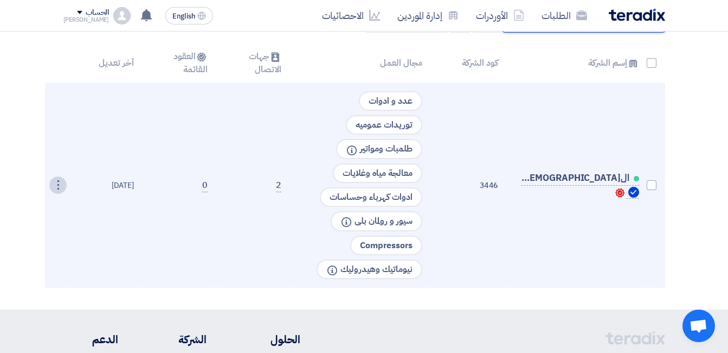
type input "ال[DEMOGRAPHIC_DATA] للنظم الهندسيه"
click at [59, 181] on div "⋮" at bounding box center [57, 184] width 17 height 17
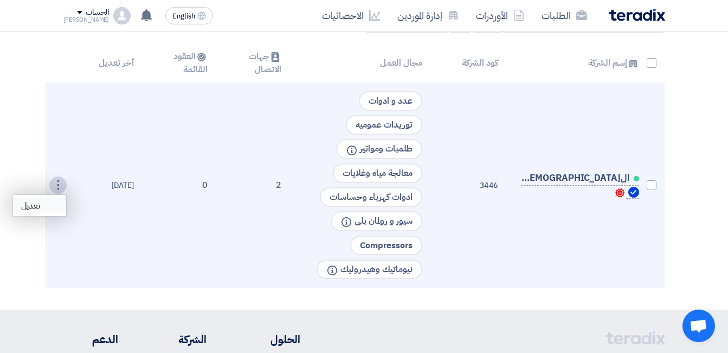
click at [47, 201] on link "تعديل" at bounding box center [39, 205] width 53 height 16
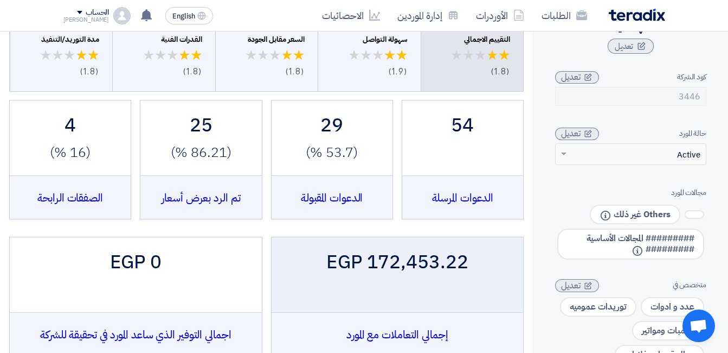
scroll to position [54, 0]
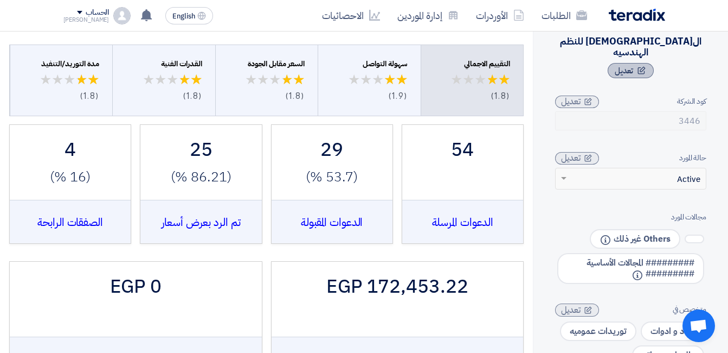
click at [632, 65] on span "تعديل" at bounding box center [624, 71] width 18 height 12
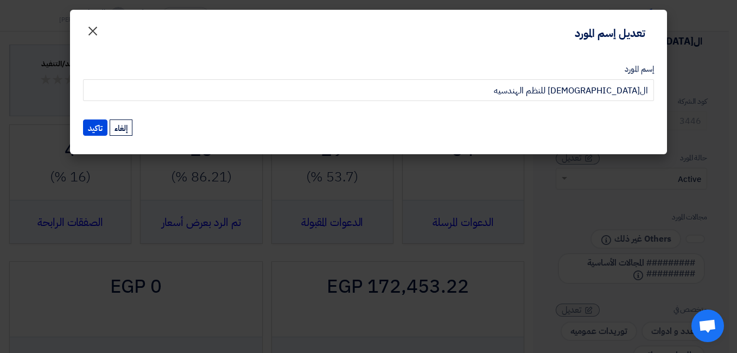
click at [91, 30] on span "×" at bounding box center [92, 30] width 13 height 33
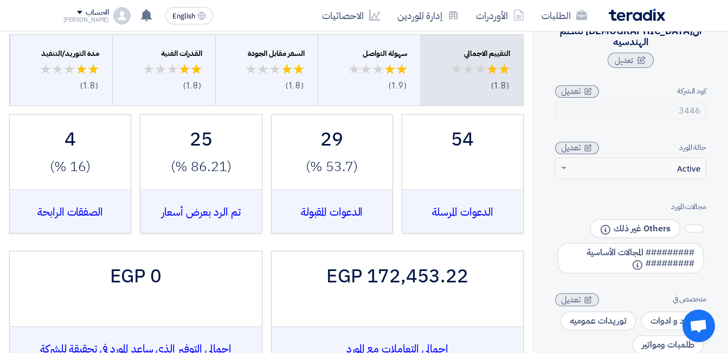
scroll to position [0, 0]
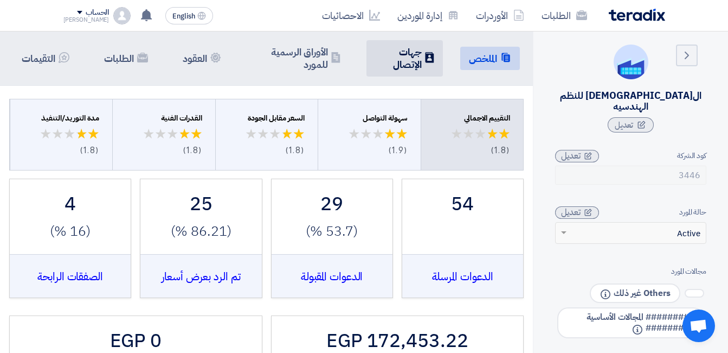
click at [419, 60] on h5 "جهات الإتصال" at bounding box center [398, 58] width 46 height 25
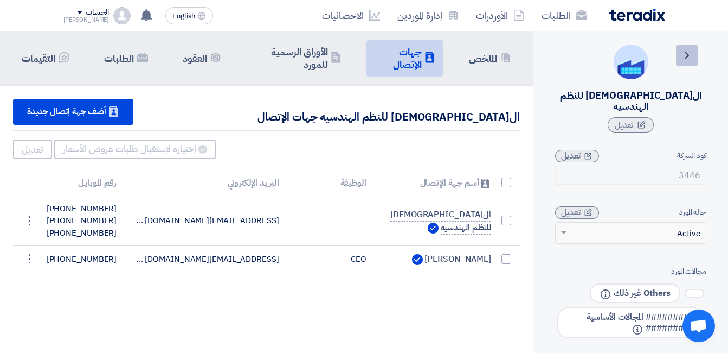
click at [697, 57] on link "Back" at bounding box center [687, 55] width 22 height 22
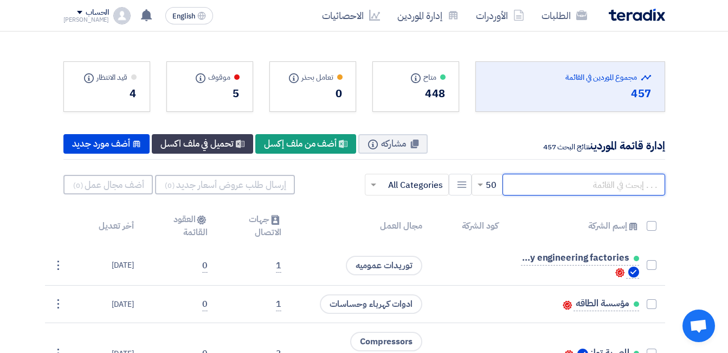
click at [598, 188] on input "text" at bounding box center [584, 185] width 163 height 22
paste input "آل غنيم للمعدات الصناعية"
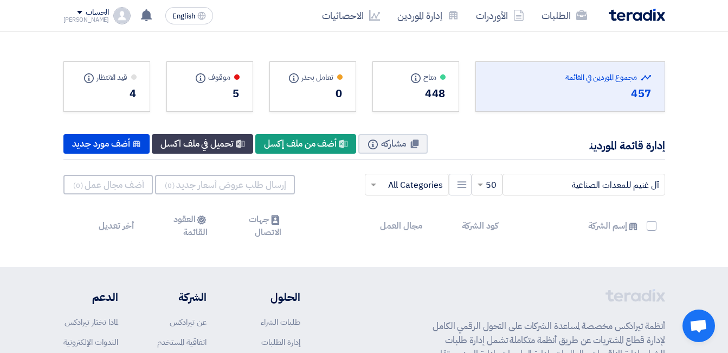
click at [624, 160] on div "Total Suppliers in this list مجموع الموردين في القائمة 457 متاح Info" at bounding box center [364, 149] width 618 height 192
click at [617, 184] on input "آل غنيم للمعدات الصناعية" at bounding box center [584, 185] width 163 height 22
drag, startPoint x: 648, startPoint y: 184, endPoint x: 673, endPoint y: 182, distance: 25.0
click at [673, 182] on div "Total Suppliers in this list مجموع الموردين في القائمة 457 متاح Info" at bounding box center [364, 149] width 618 height 192
click at [540, 190] on input "غنيم للمعدات الصناعية" at bounding box center [584, 185] width 163 height 22
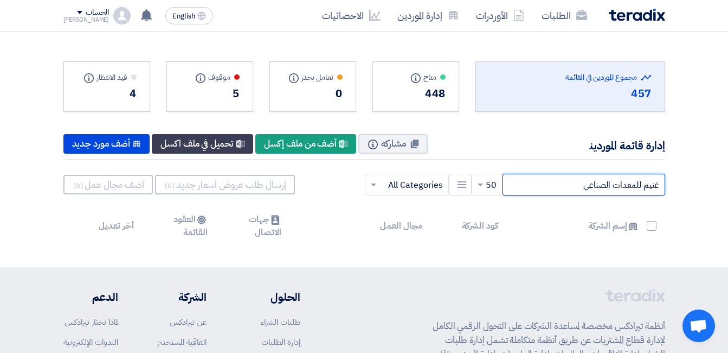
type input "غنيم للمعدات الصناعي"
click at [619, 94] on div "457" at bounding box center [570, 93] width 163 height 16
